Goal: Task Accomplishment & Management: Manage account settings

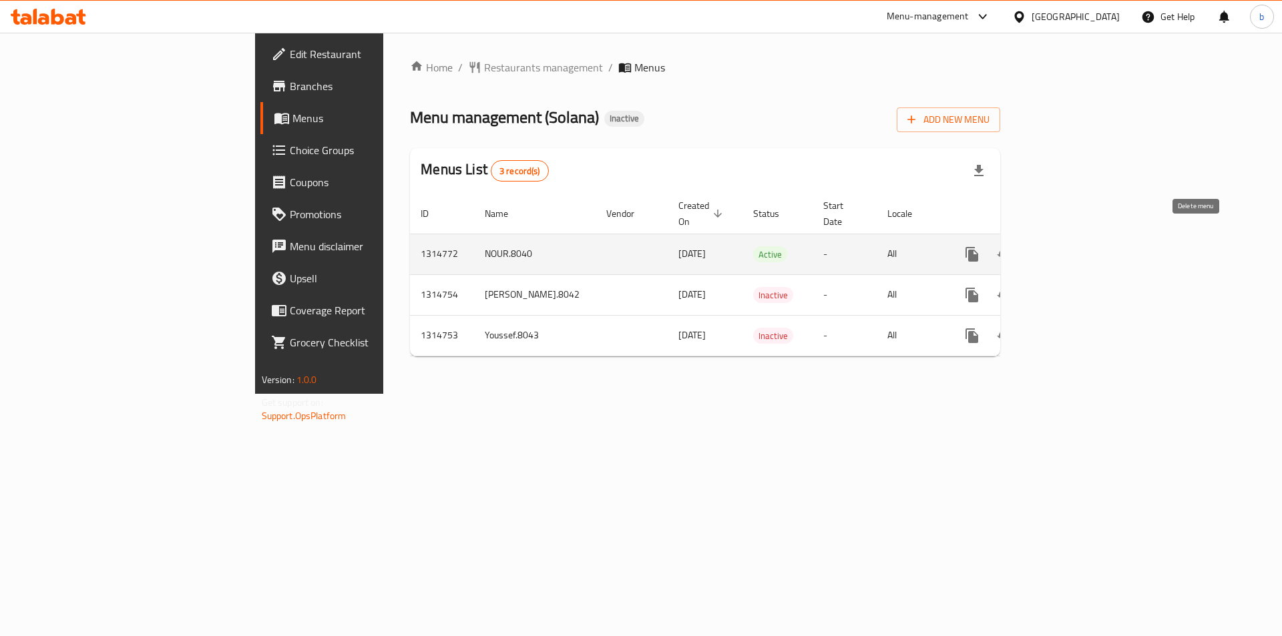
click at [1052, 245] on button "enhanced table" at bounding box center [1036, 254] width 32 height 32
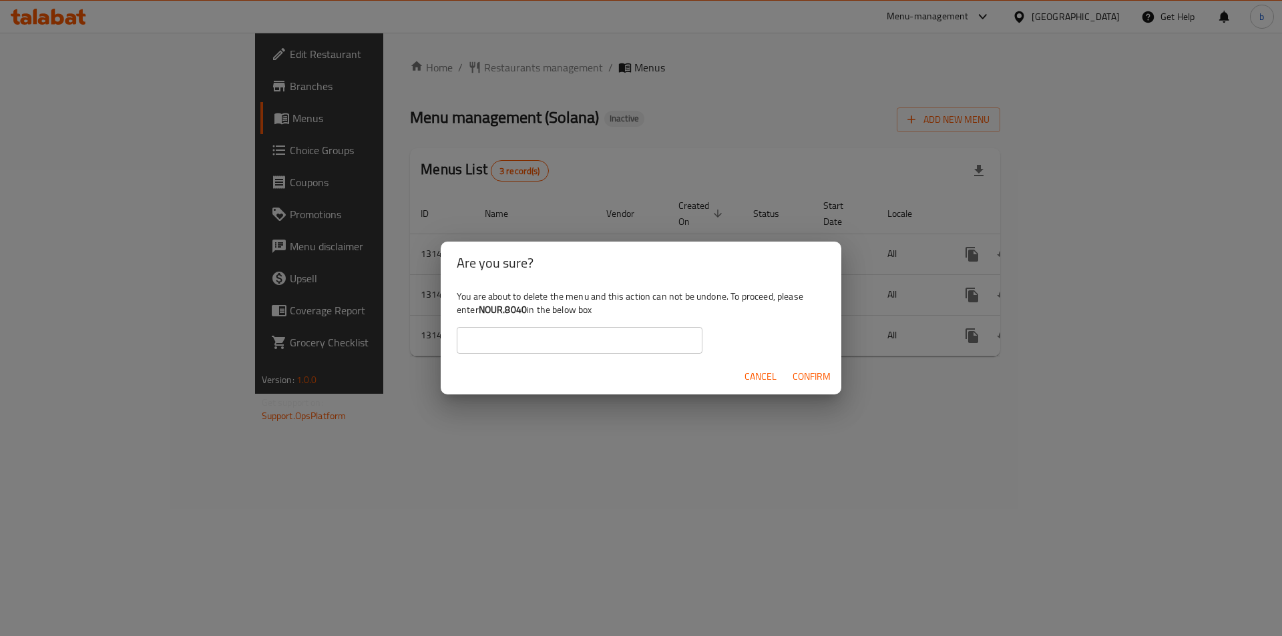
click at [416, 395] on div "Are you sure? You are about to delete the menu and this action can not be undon…" at bounding box center [641, 318] width 1282 height 636
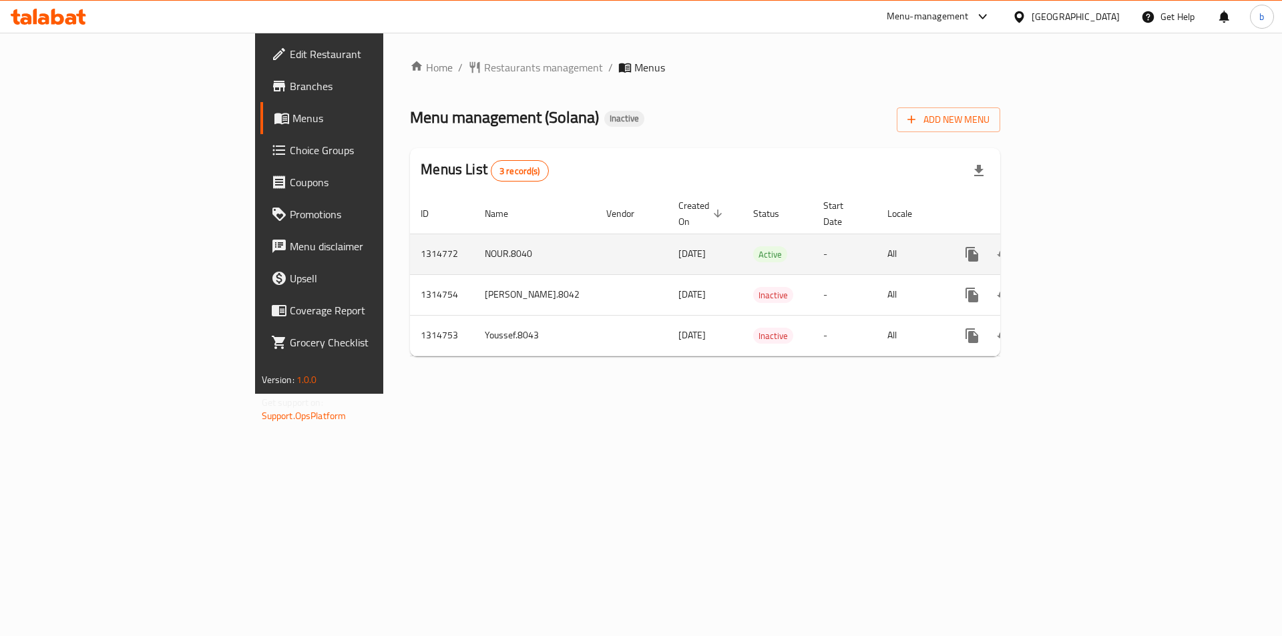
click at [474, 235] on td "NOUR.8040" at bounding box center [535, 254] width 122 height 41
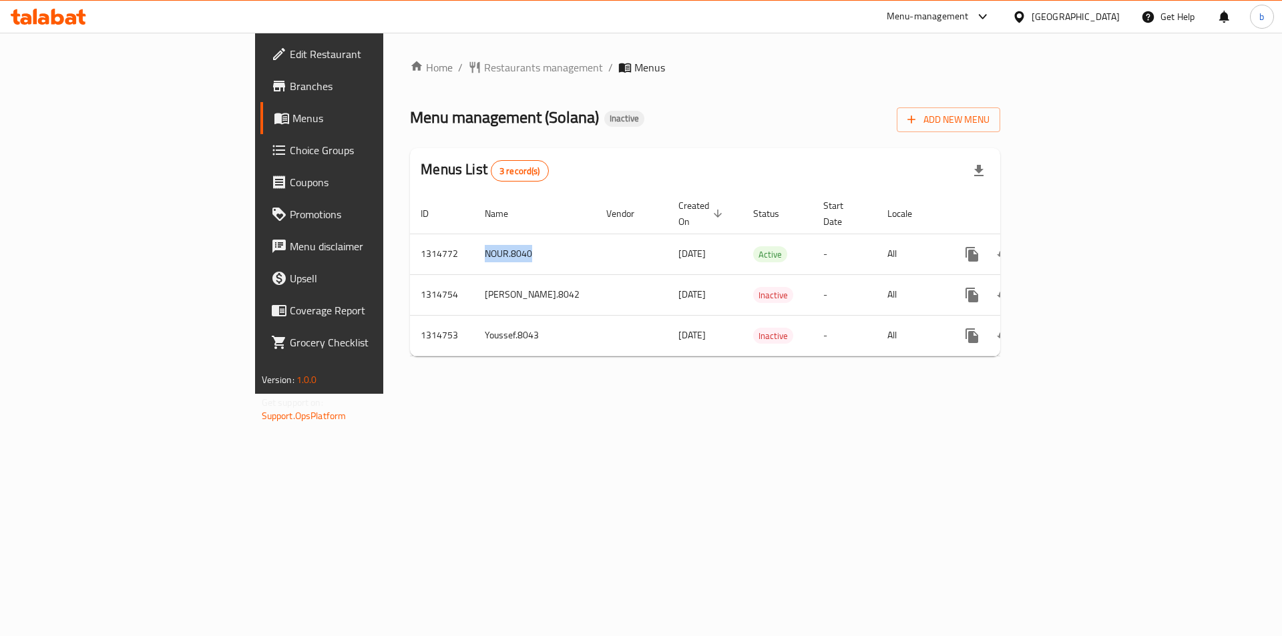
copy td "NOUR.8040"
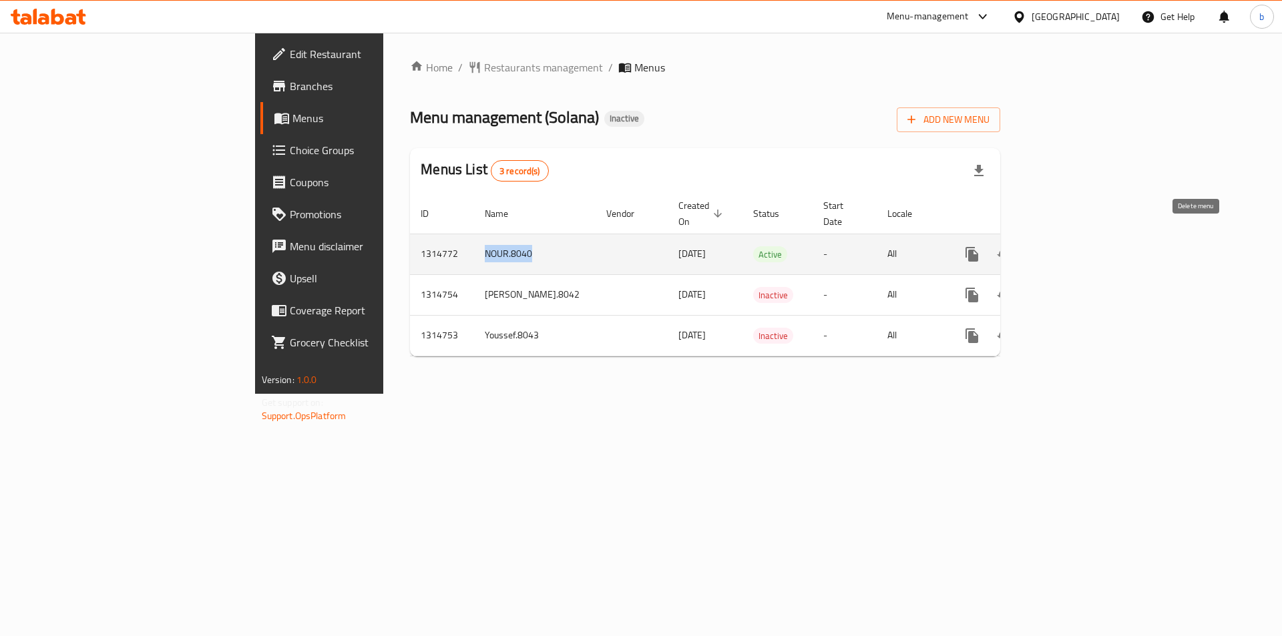
click at [1044, 246] on icon "enhanced table" at bounding box center [1036, 254] width 16 height 16
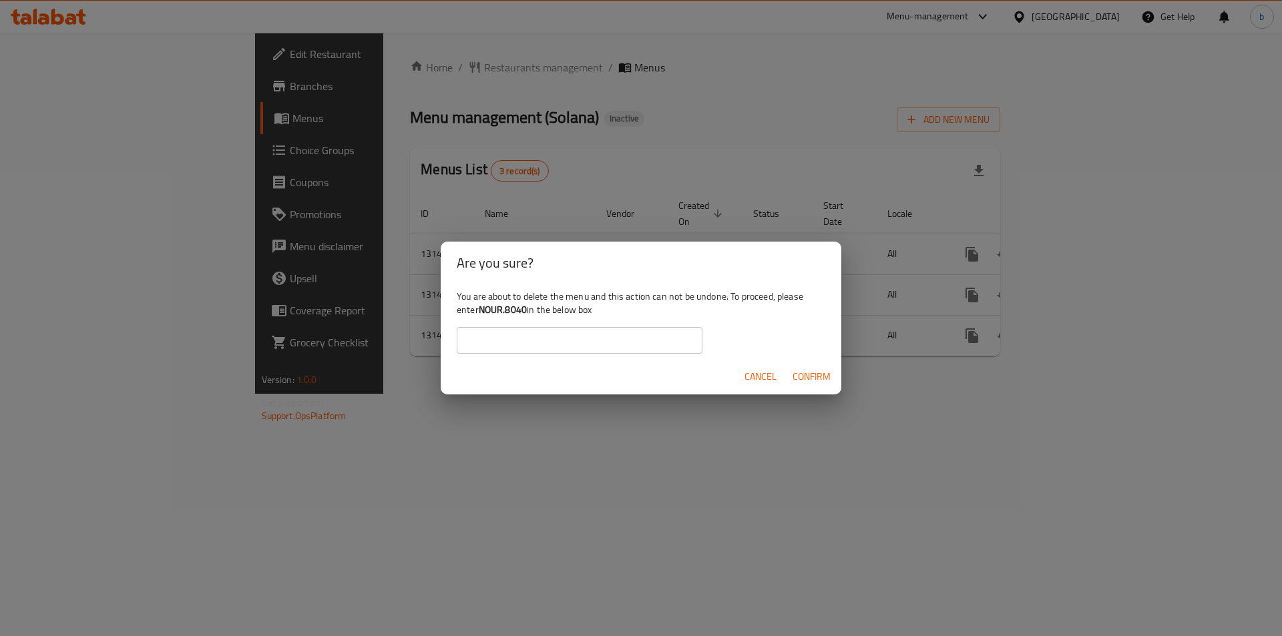
click at [584, 340] on input "text" at bounding box center [580, 340] width 246 height 27
paste input "NOUR.8040"
click at [829, 383] on span "Confirm" at bounding box center [812, 377] width 38 height 17
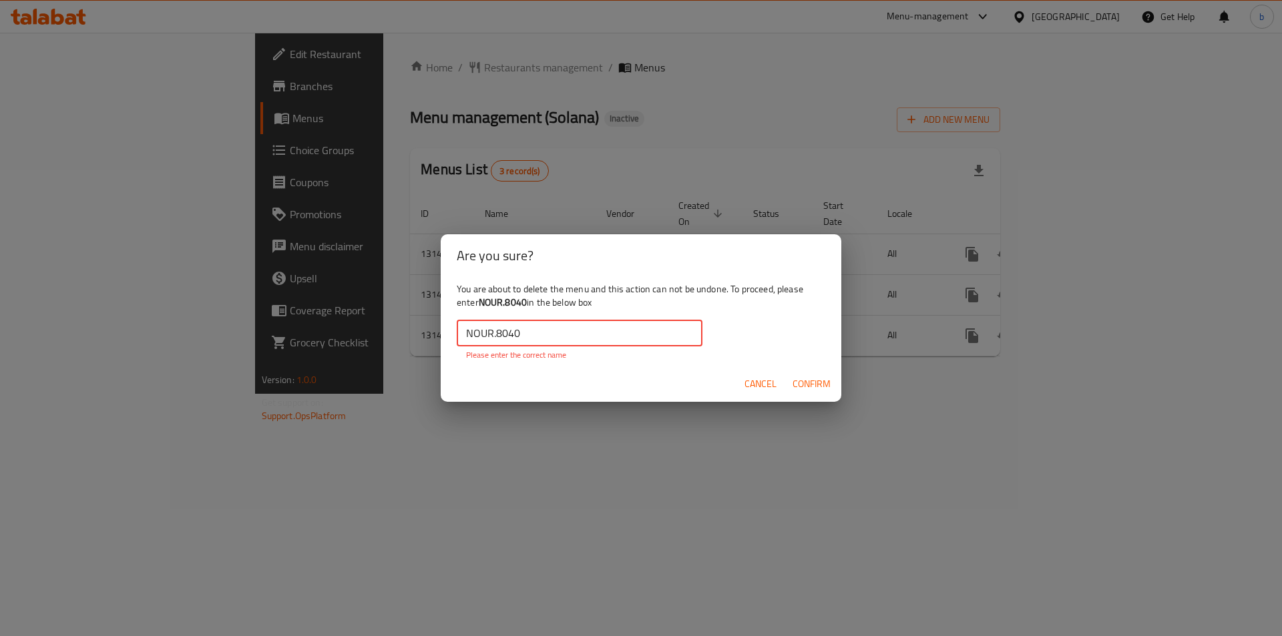
click at [550, 333] on input "NOUR.8040" at bounding box center [580, 333] width 246 height 27
click at [459, 330] on input "NOUR.8040" at bounding box center [580, 333] width 246 height 27
click at [542, 337] on input "NOUR.8040" at bounding box center [580, 333] width 246 height 27
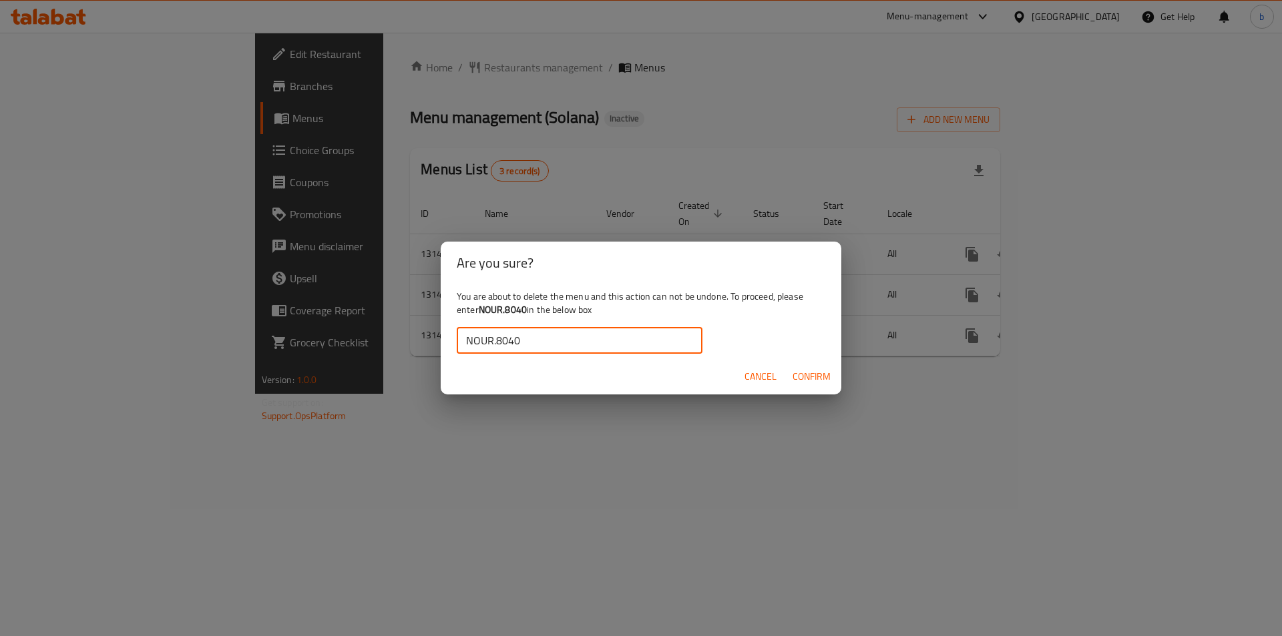
type input "NOUR.8040"
click at [809, 374] on span "Confirm" at bounding box center [812, 377] width 38 height 17
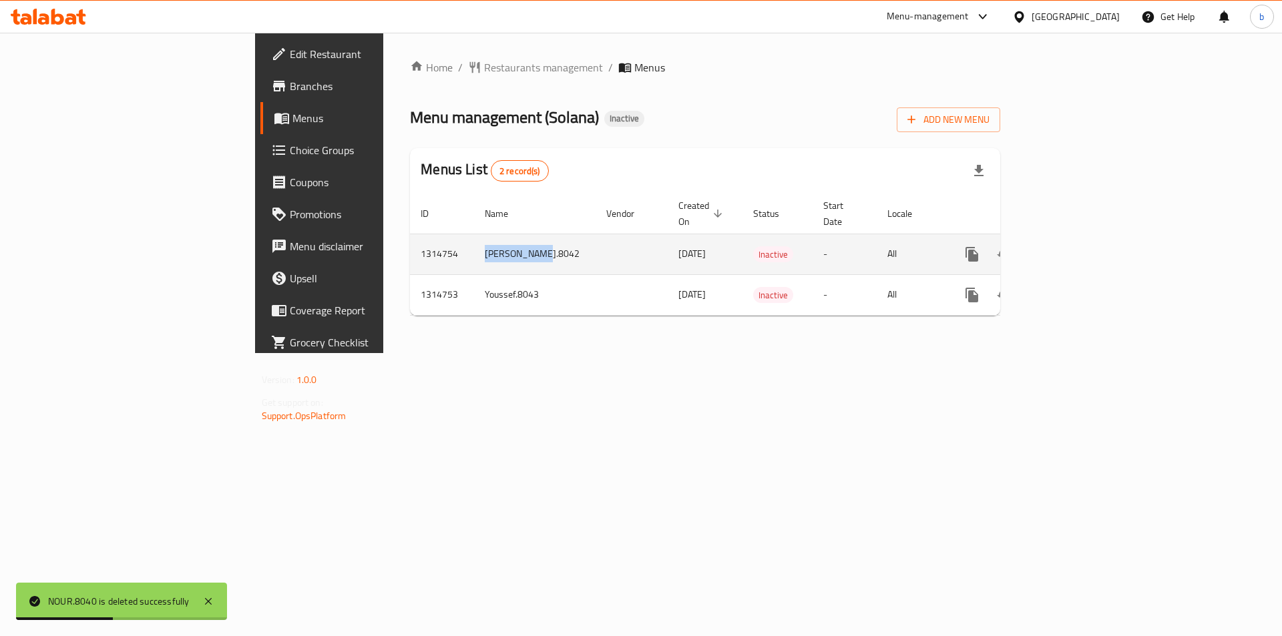
drag, startPoint x: 316, startPoint y: 239, endPoint x: 393, endPoint y: 252, distance: 77.8
click at [474, 252] on td "[PERSON_NAME].8042" at bounding box center [535, 254] width 122 height 41
copy td "[PERSON_NAME].8042"
click at [1044, 246] on icon "enhanced table" at bounding box center [1036, 254] width 16 height 16
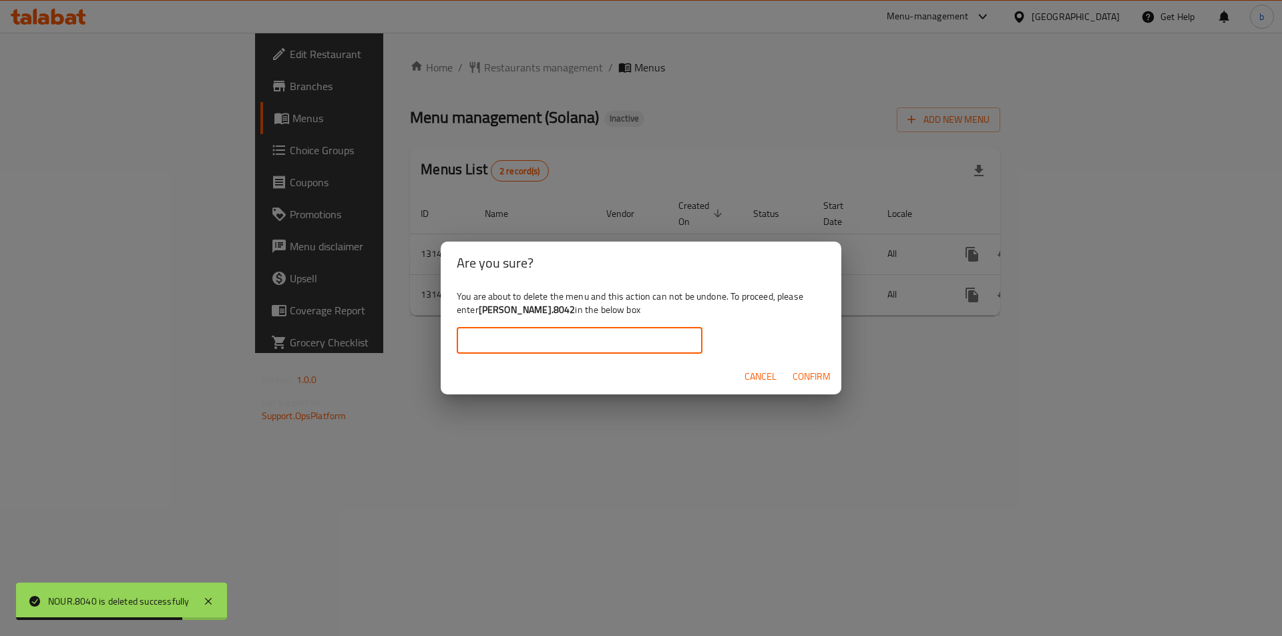
click at [563, 351] on input "text" at bounding box center [580, 340] width 246 height 27
paste input "[PERSON_NAME].8042"
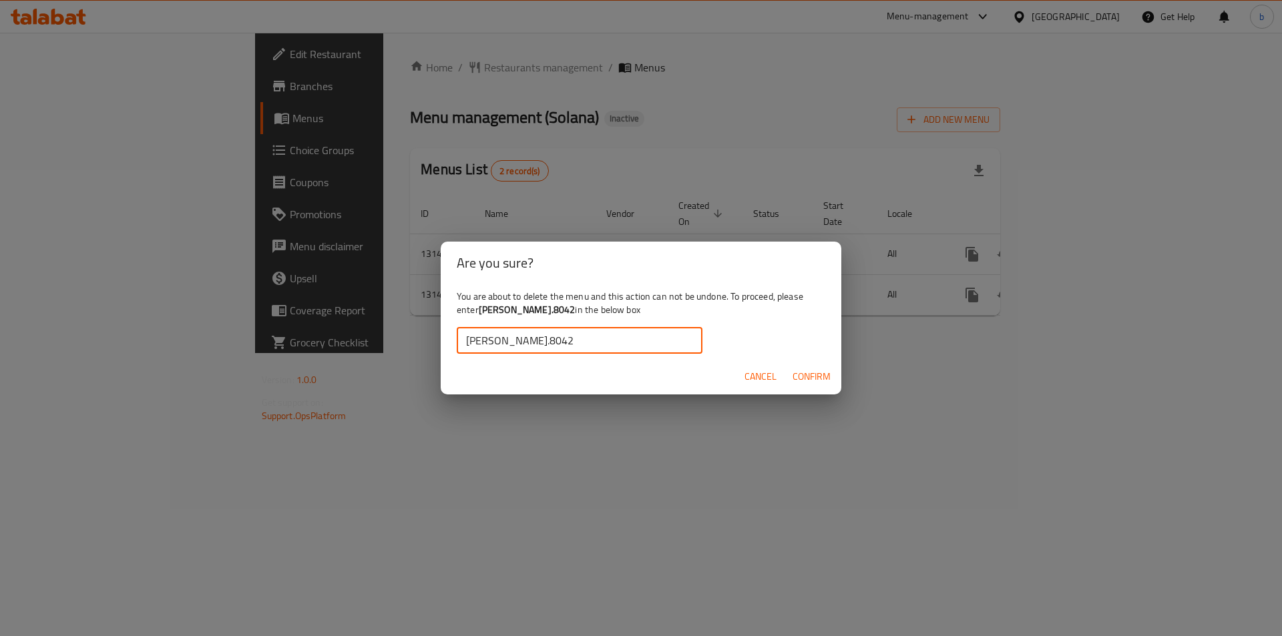
type input "[PERSON_NAME].8042"
click at [820, 373] on span "Confirm" at bounding box center [812, 377] width 38 height 17
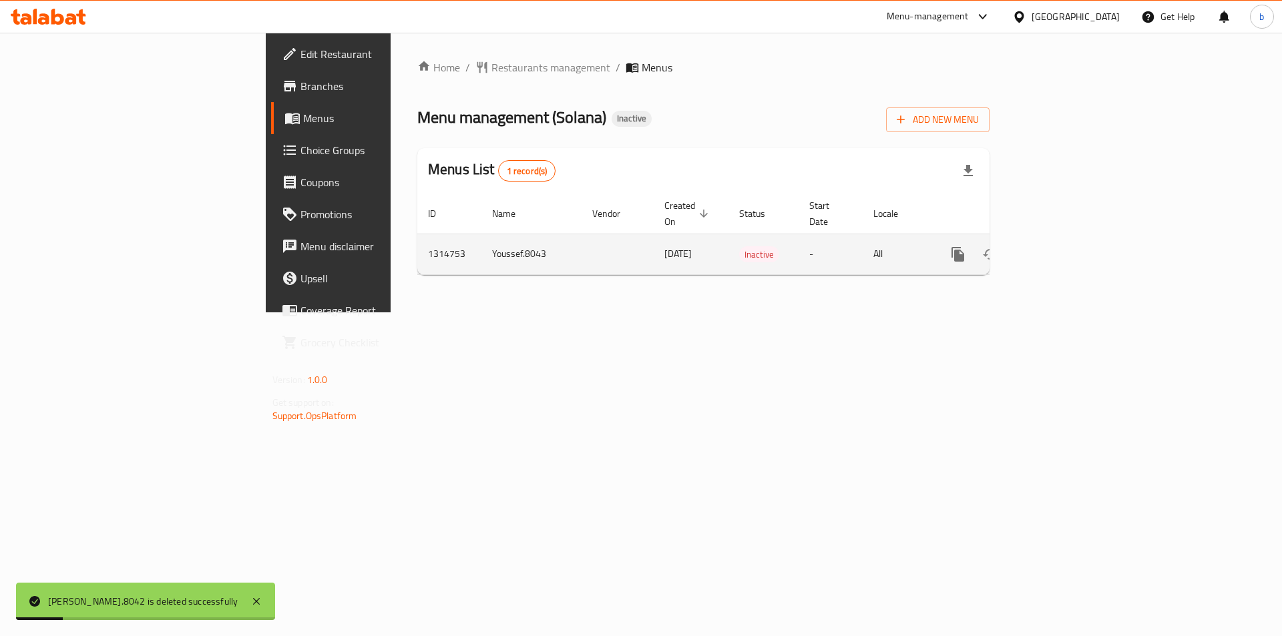
click at [481, 238] on td "Youssef.8043" at bounding box center [531, 254] width 100 height 41
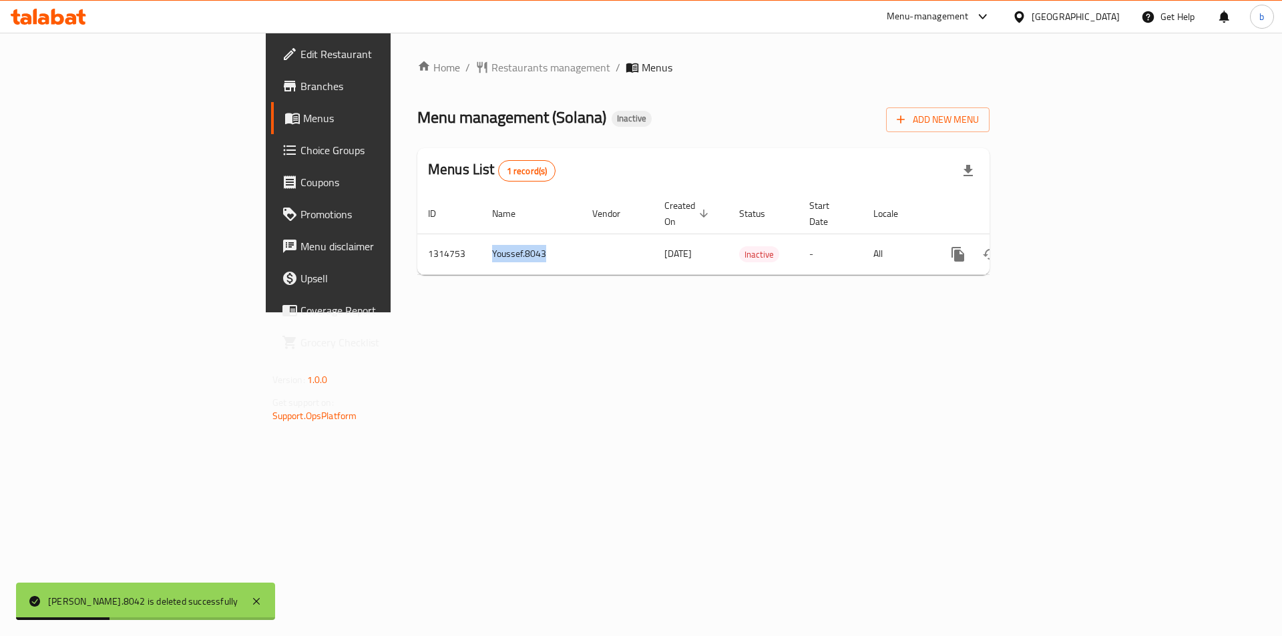
copy td "Youssef.8043"
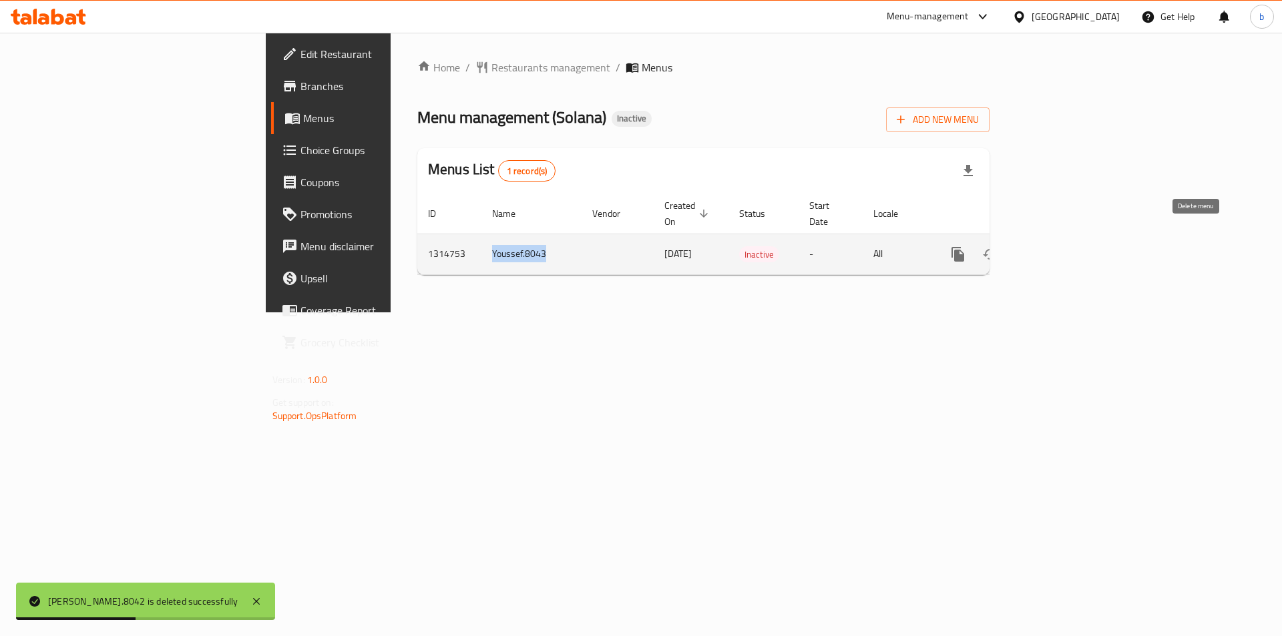
click at [1027, 248] on icon "enhanced table" at bounding box center [1022, 254] width 9 height 12
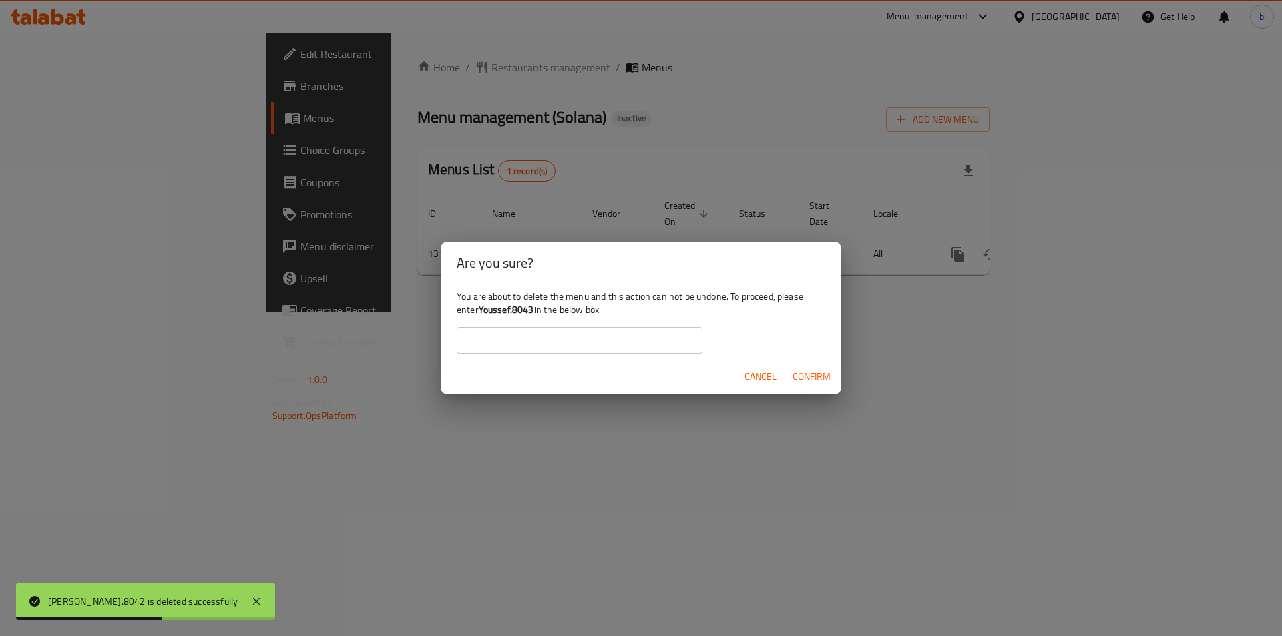
click at [506, 335] on input "text" at bounding box center [580, 340] width 246 height 27
paste input "Youssef.8043"
click at [539, 341] on input "Youssef.8043" at bounding box center [580, 340] width 246 height 27
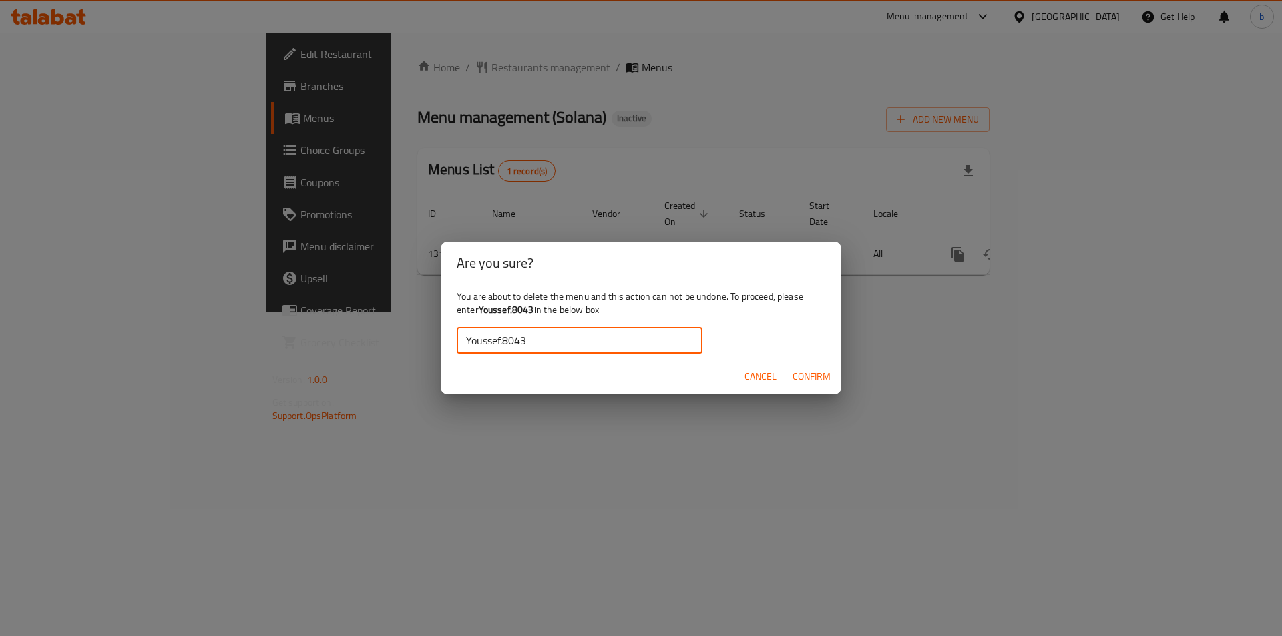
type input "Youssef.8043"
click at [809, 374] on span "Confirm" at bounding box center [812, 377] width 38 height 17
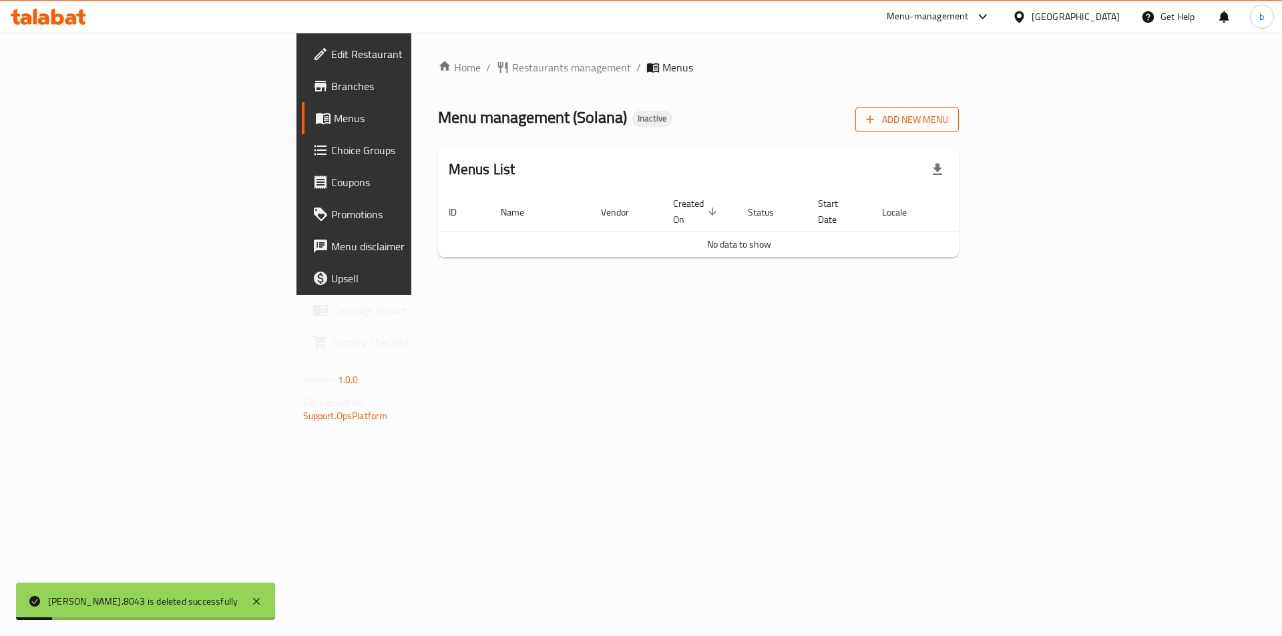
click at [948, 126] on span "Add New Menu" at bounding box center [907, 120] width 82 height 17
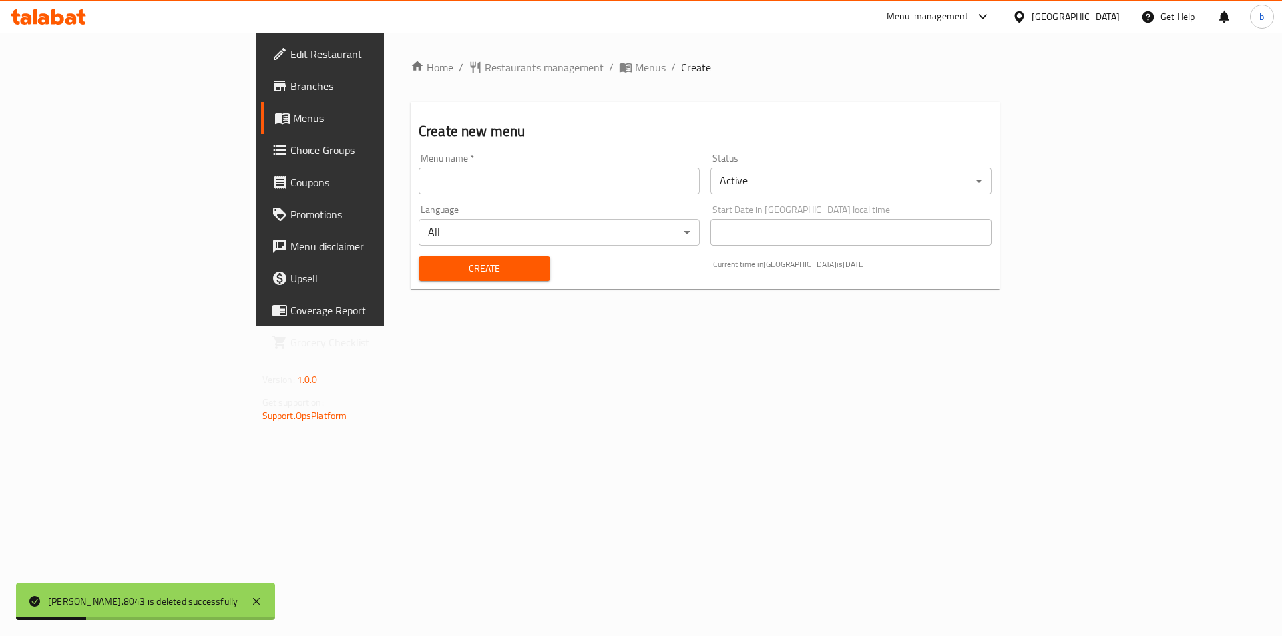
click at [419, 176] on input "text" at bounding box center [559, 181] width 281 height 27
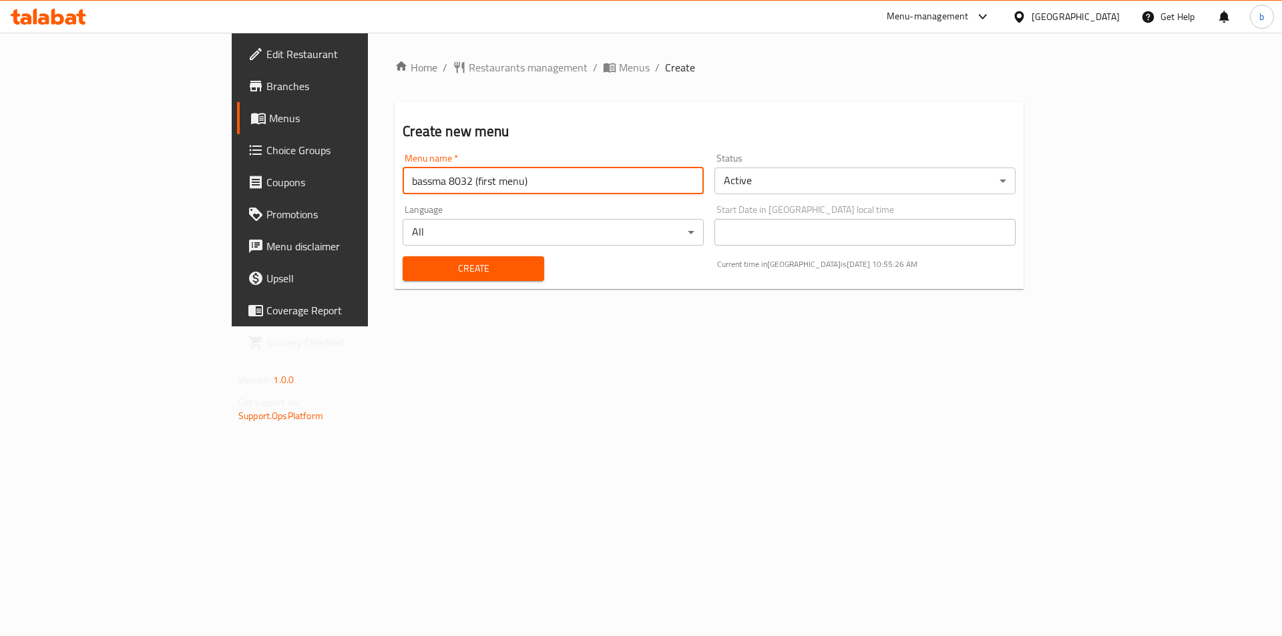
type input "bassma 8032 (first menu)"
click at [415, 278] on button "Create" at bounding box center [473, 268] width 141 height 25
click at [269, 124] on span "Menus" at bounding box center [352, 118] width 166 height 16
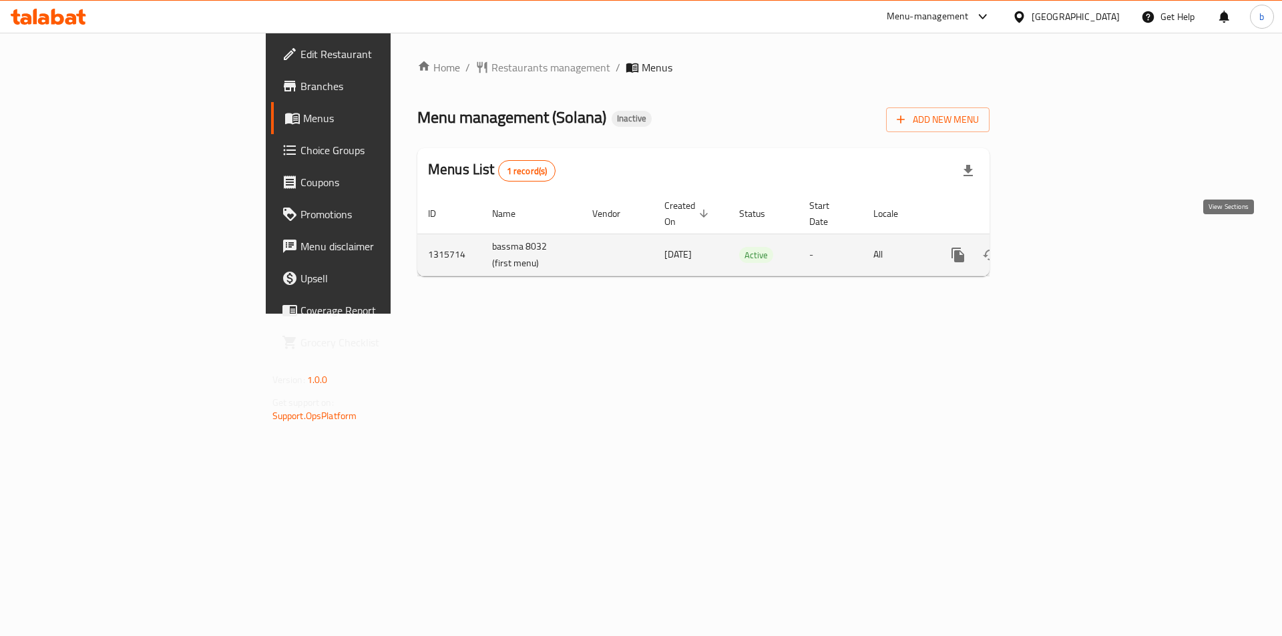
click at [1062, 247] on icon "enhanced table" at bounding box center [1054, 255] width 16 height 16
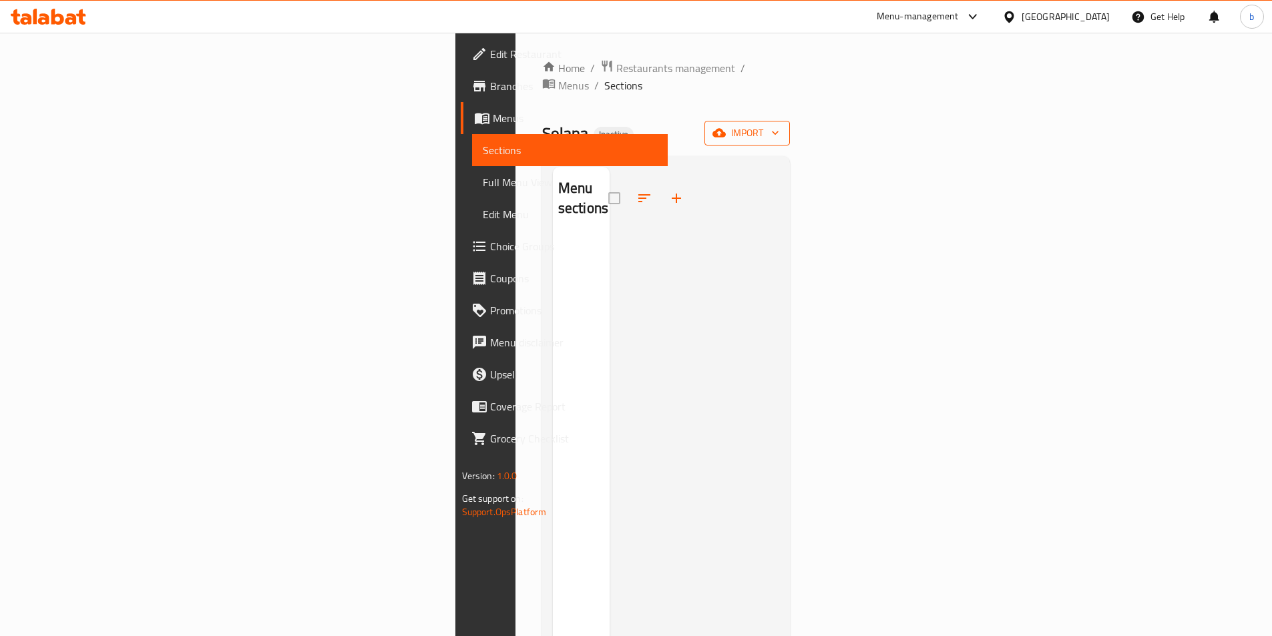
click at [779, 125] on span "import" at bounding box center [747, 133] width 64 height 17
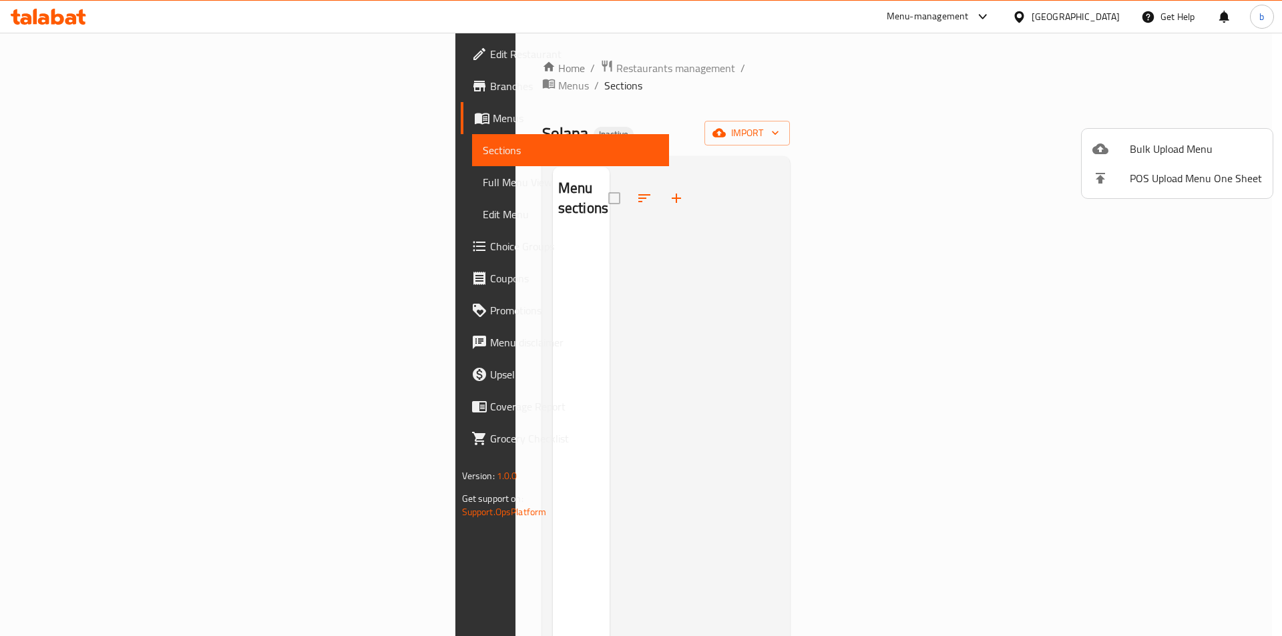
click at [43, 94] on div at bounding box center [641, 318] width 1282 height 636
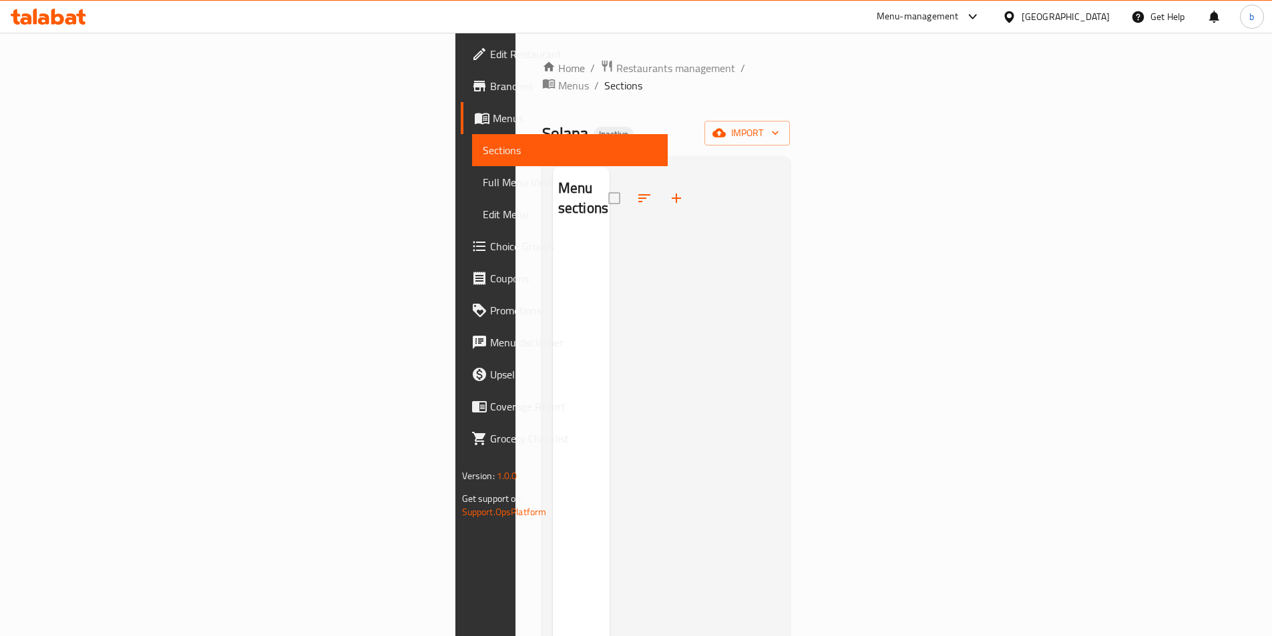
click at [490, 87] on span "Branches" at bounding box center [573, 86] width 167 height 16
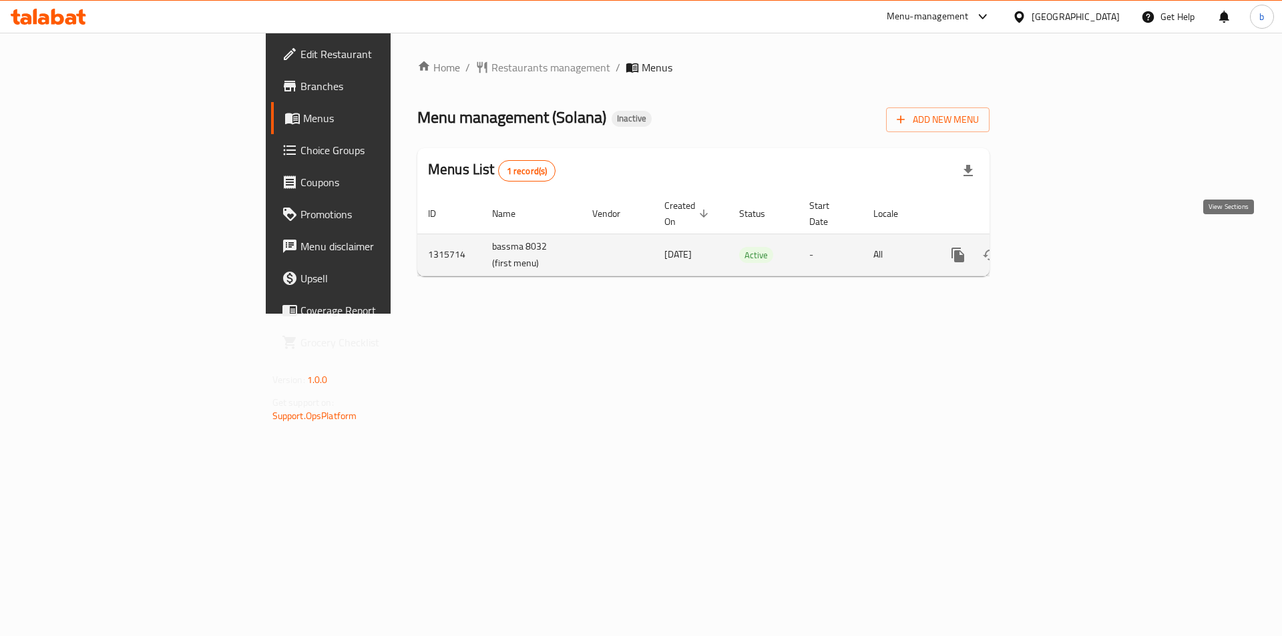
click at [1062, 247] on icon "enhanced table" at bounding box center [1054, 255] width 16 height 16
